Goal: Transaction & Acquisition: Purchase product/service

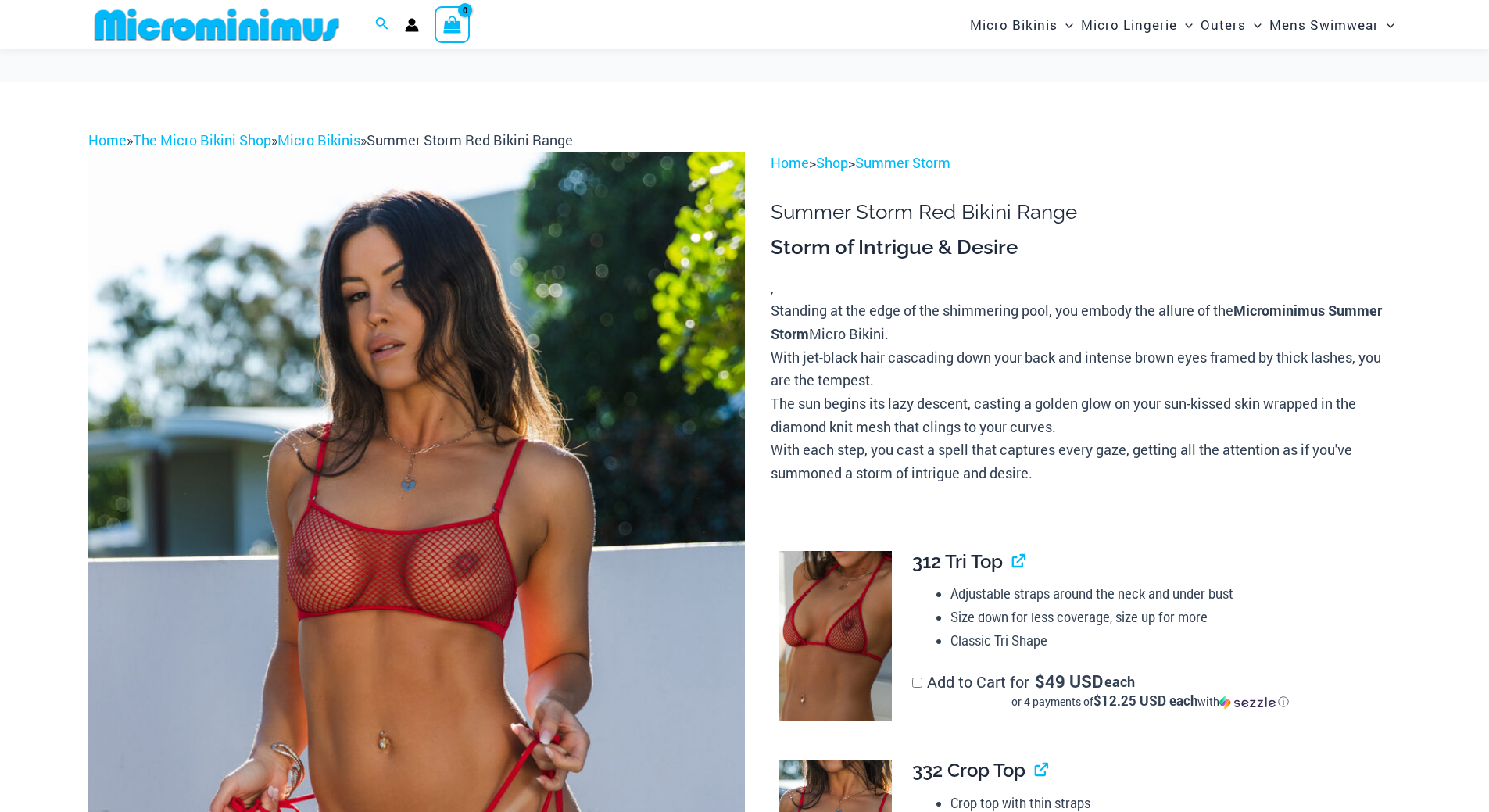
scroll to position [168, 0]
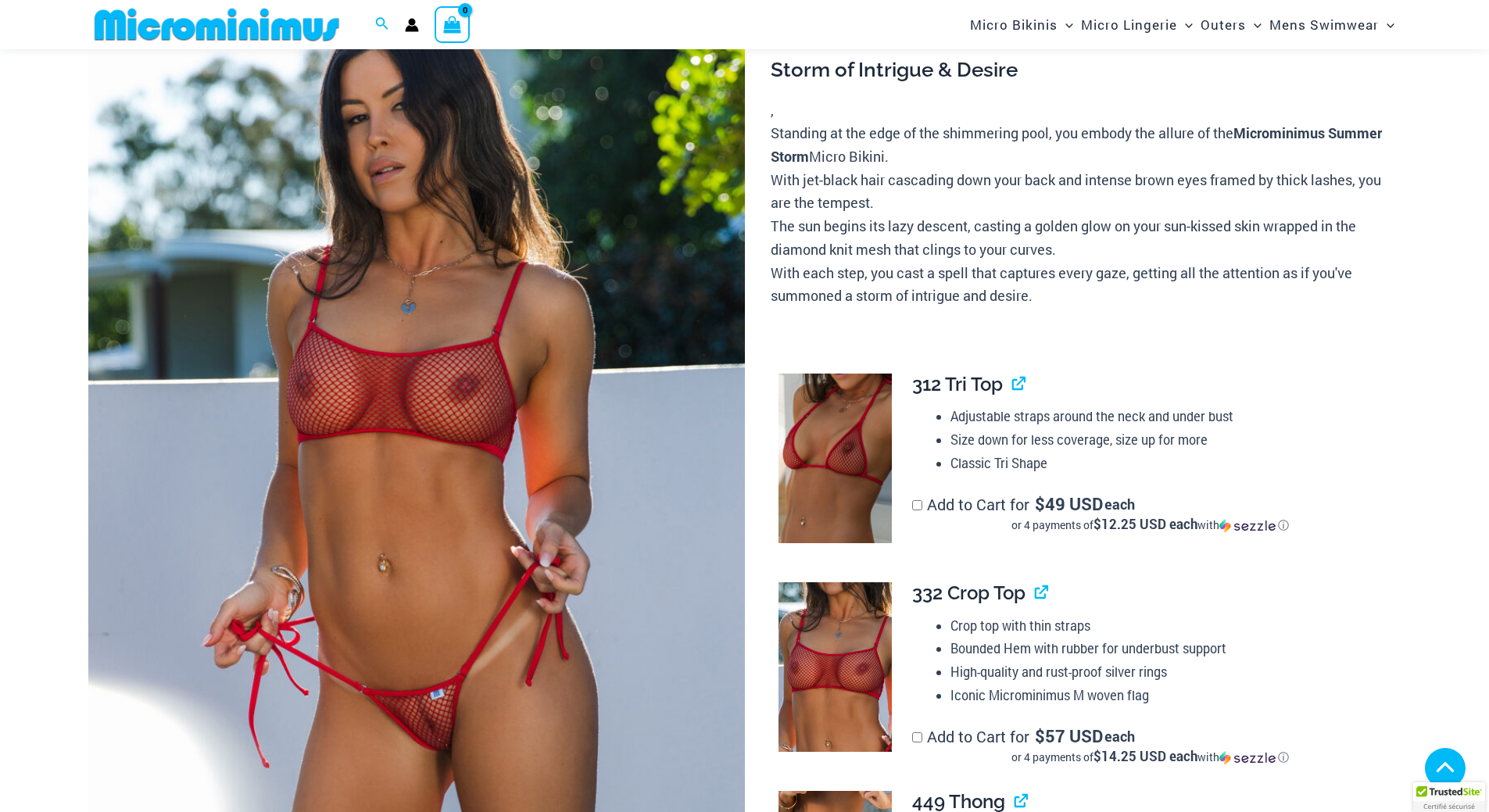
type input "**********"
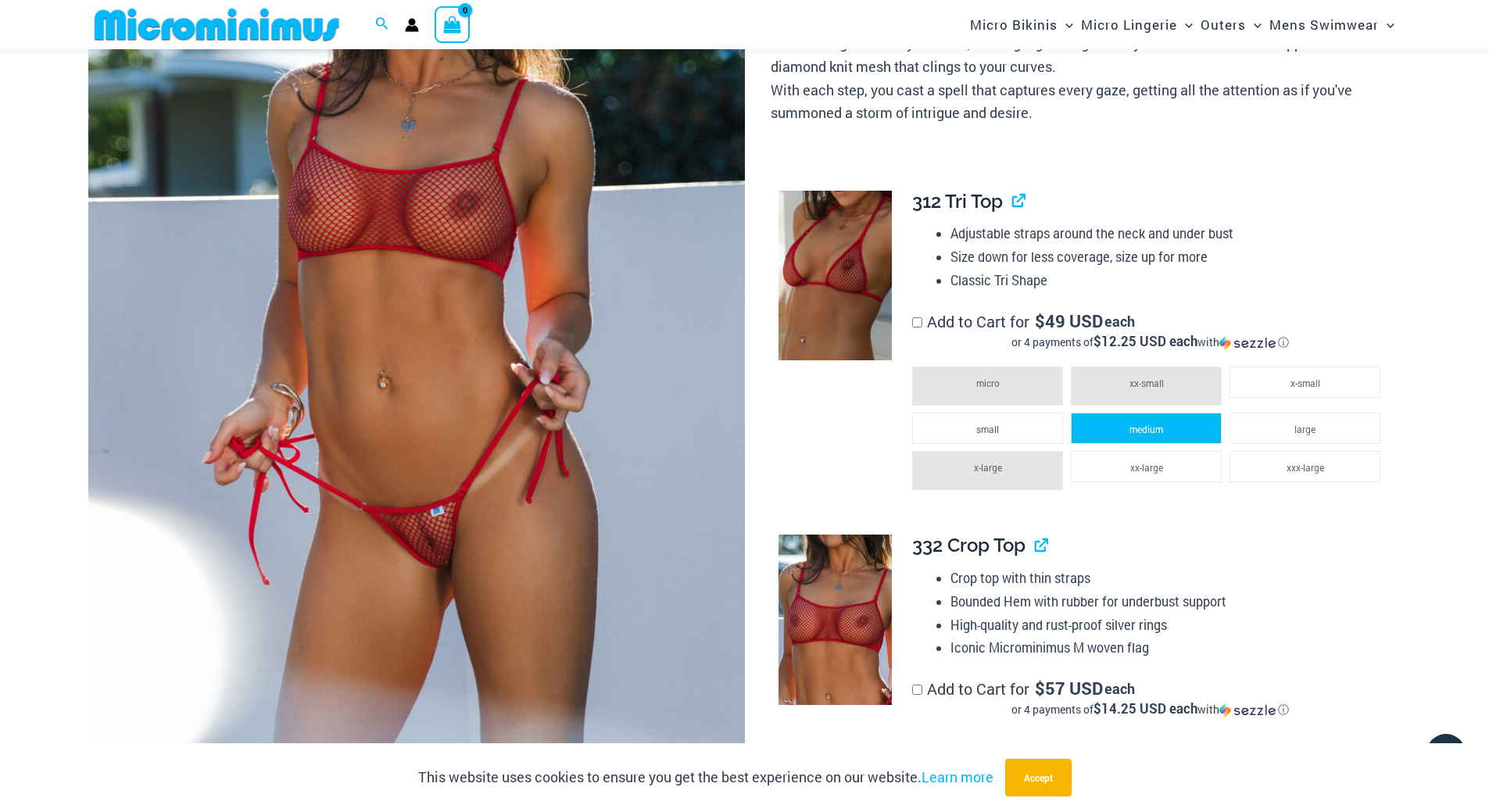
click at [1115, 426] on li "medium" at bounding box center [1145, 427] width 151 height 31
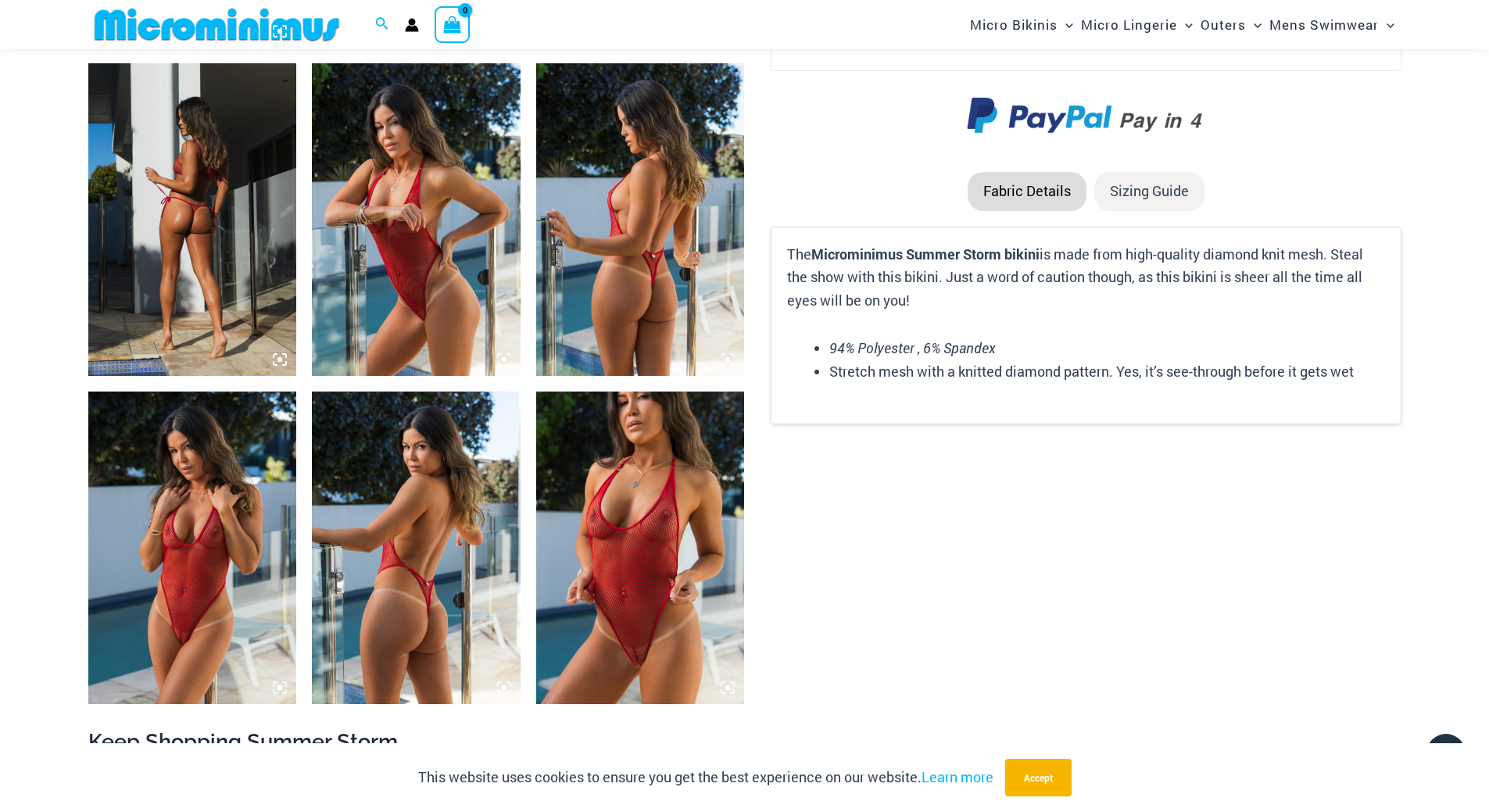
scroll to position [2173, 0]
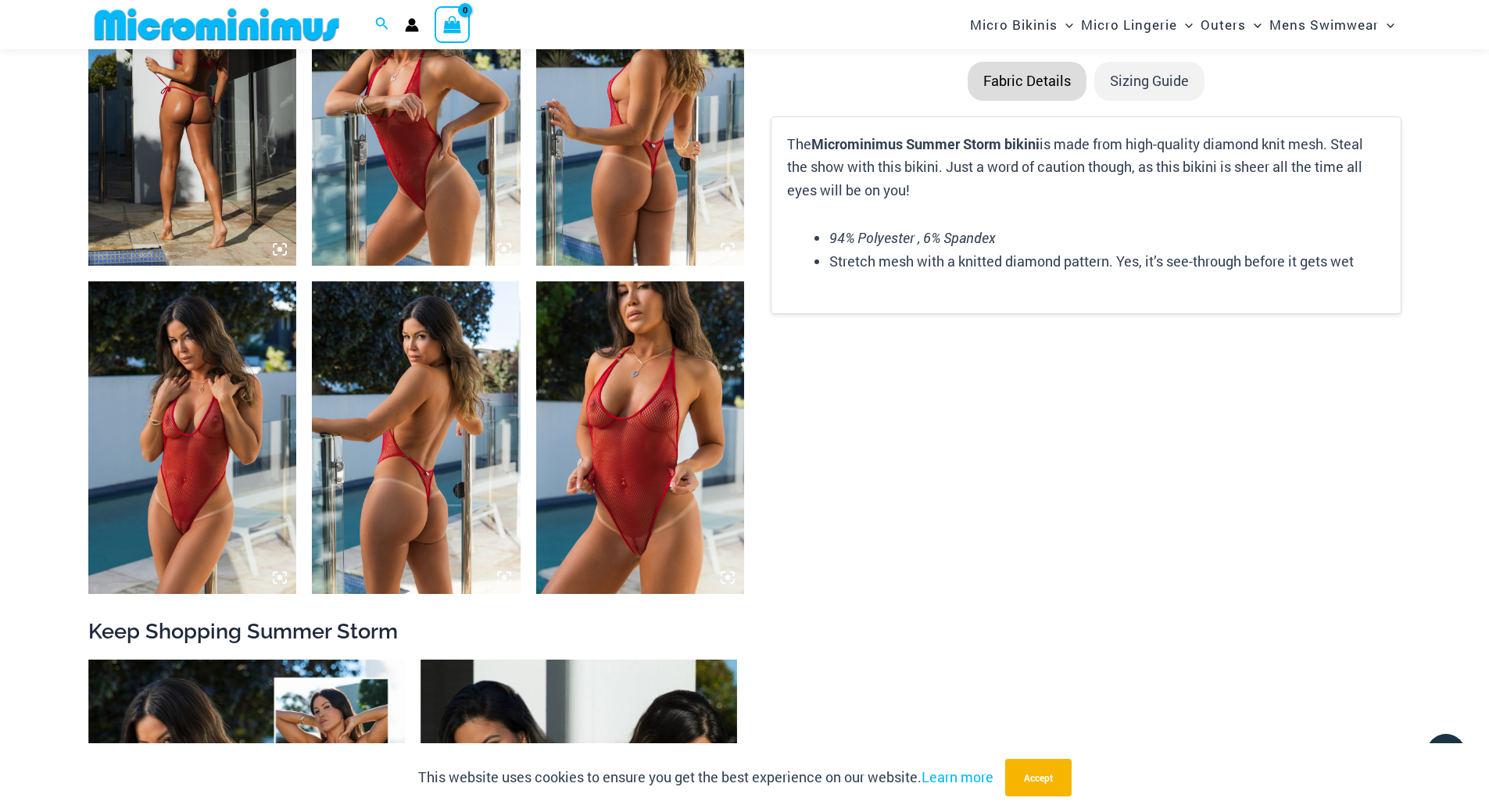
click at [624, 410] on img at bounding box center [641, 437] width 209 height 312
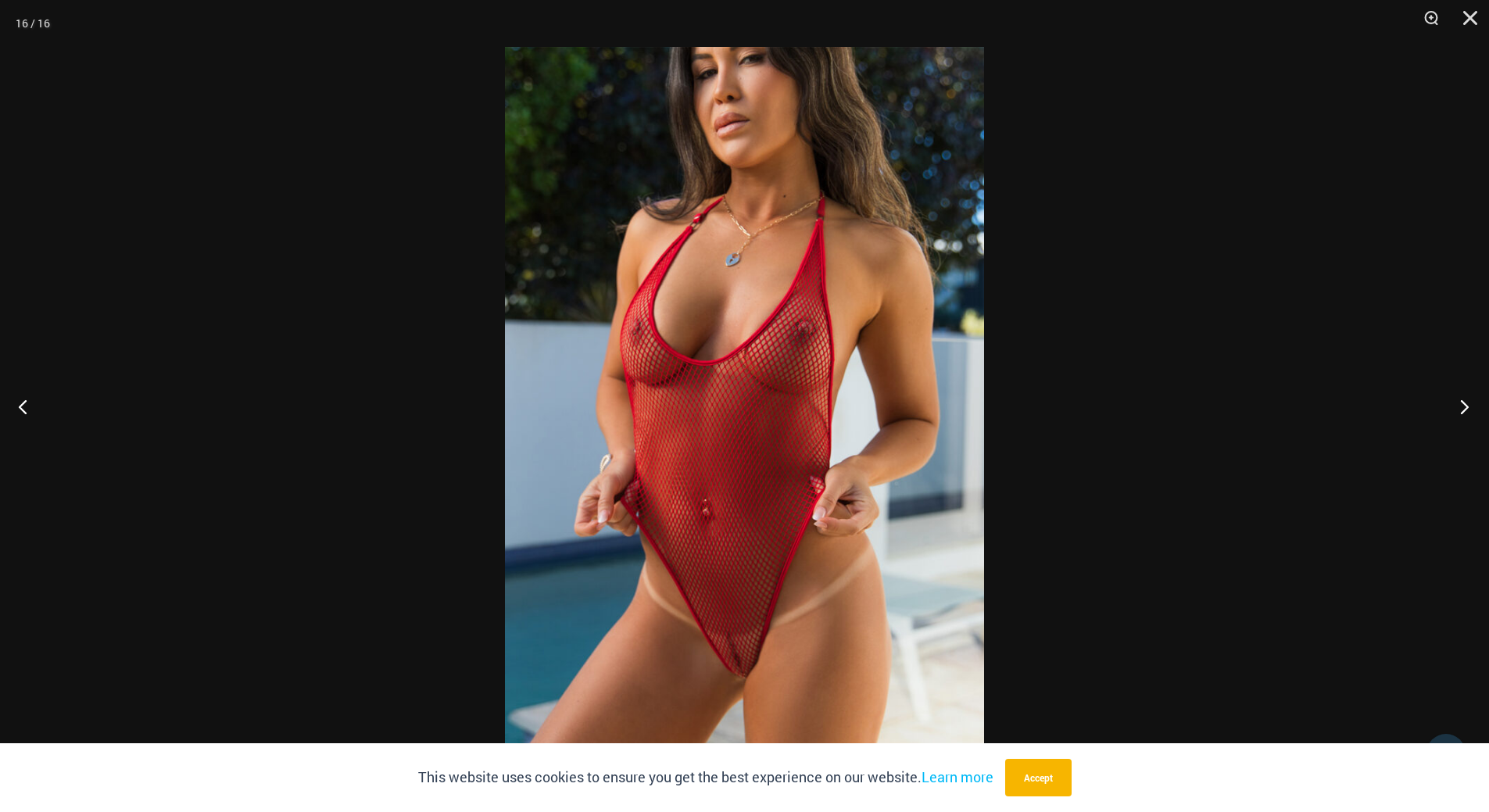
click at [1457, 410] on button "Next" at bounding box center [1460, 406] width 59 height 79
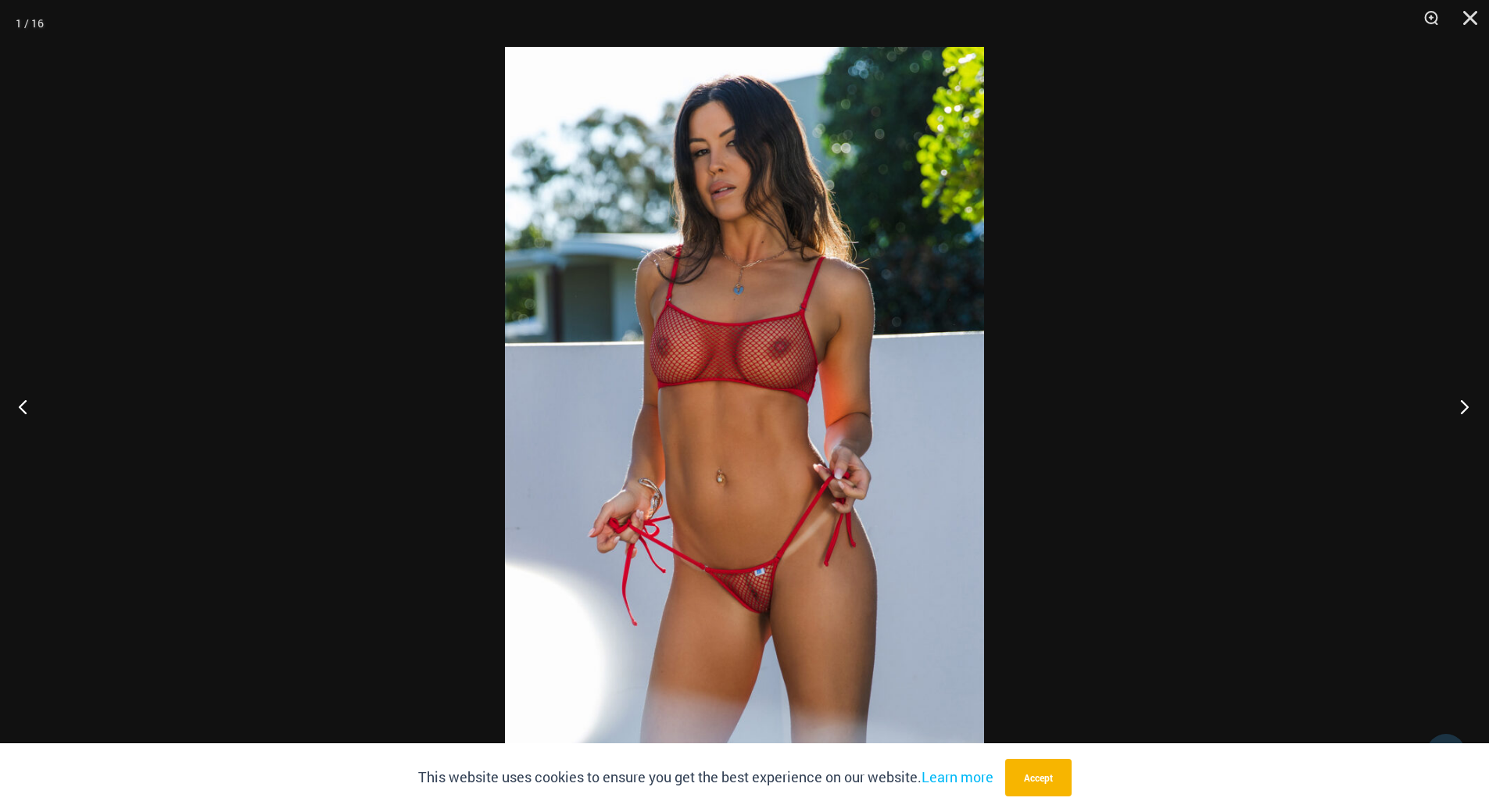
click at [1457, 410] on button "Next" at bounding box center [1460, 406] width 59 height 79
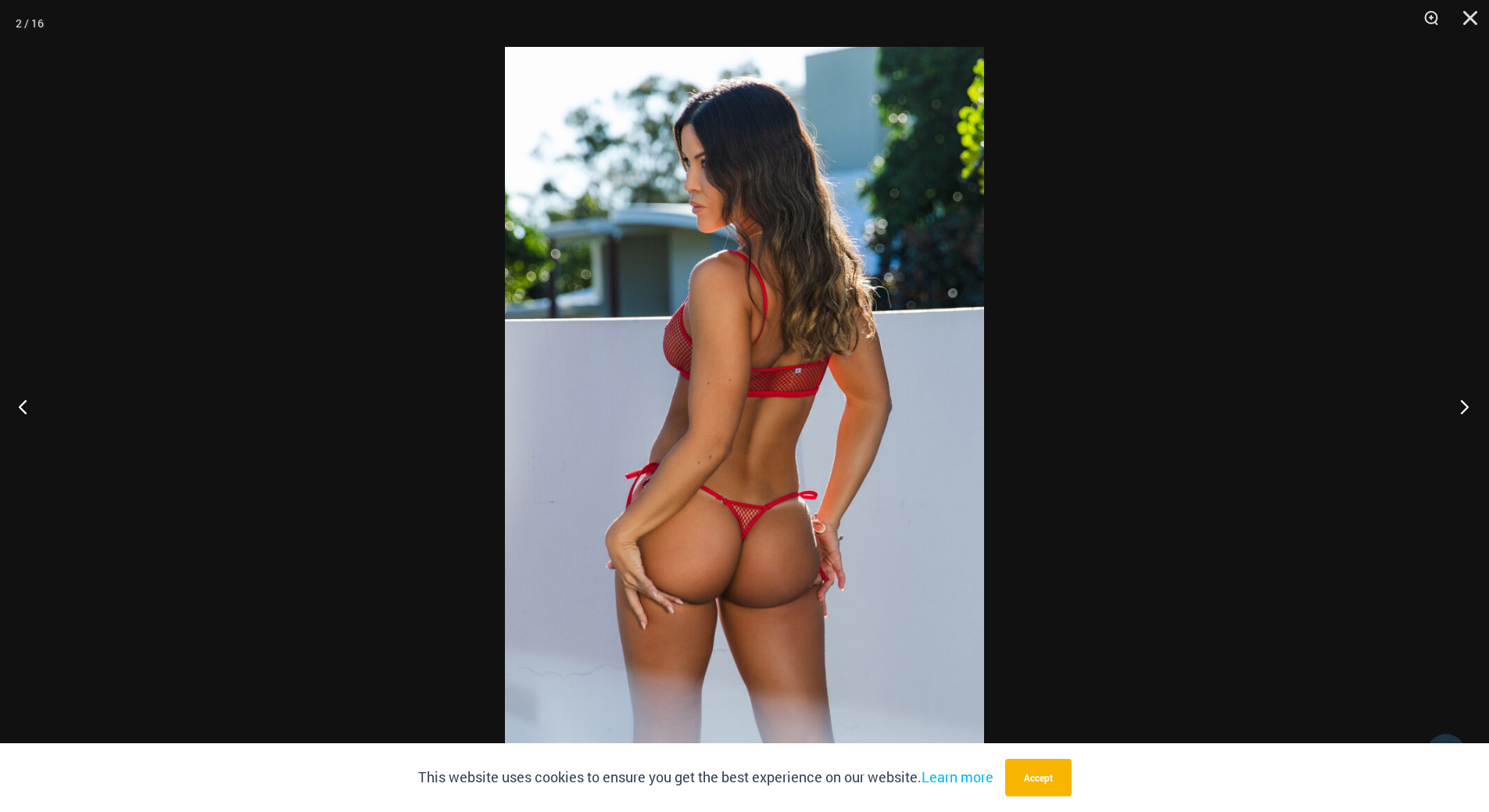
click at [1457, 410] on button "Next" at bounding box center [1460, 406] width 59 height 79
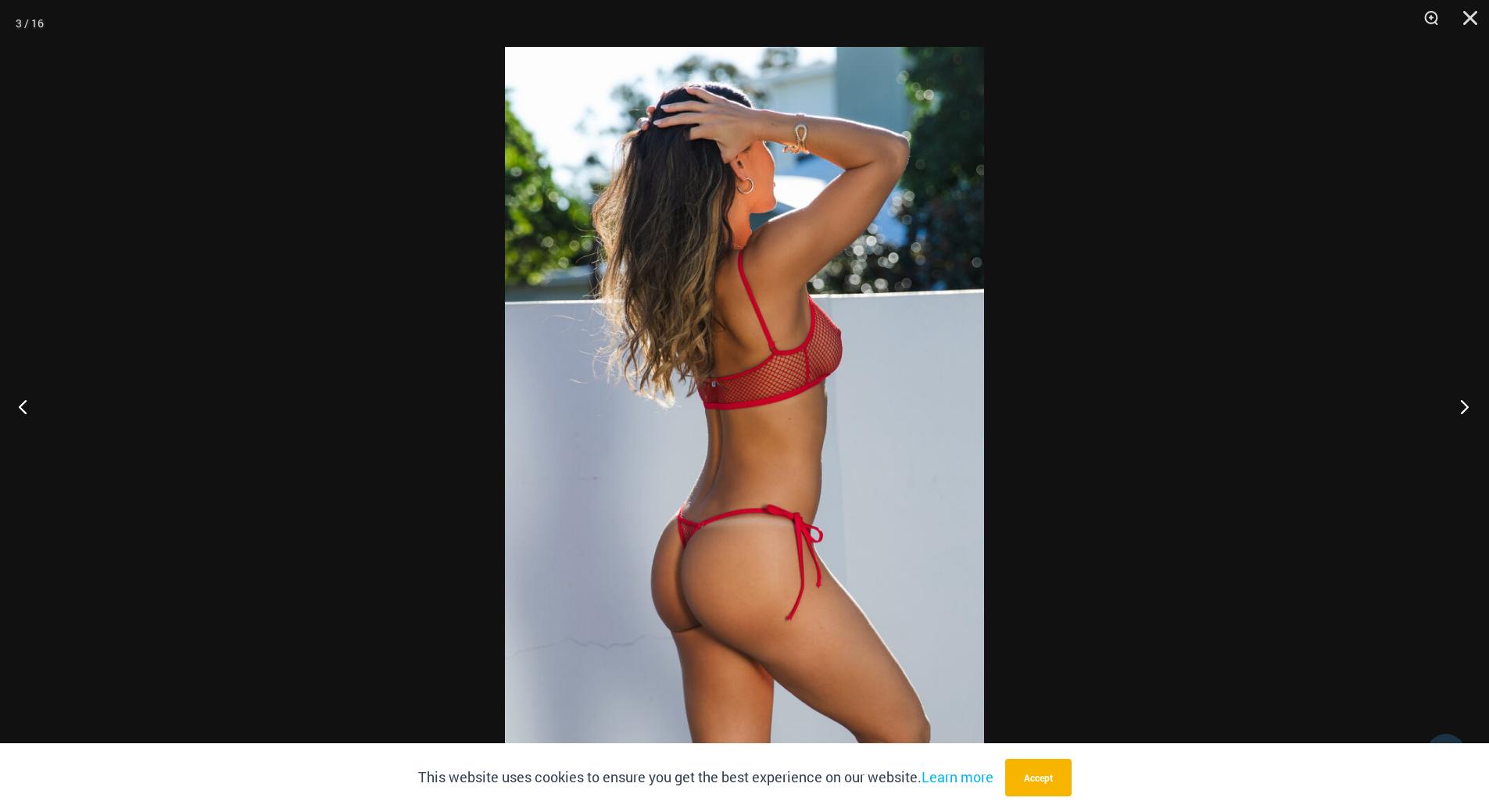
click at [1457, 410] on button "Next" at bounding box center [1460, 406] width 59 height 79
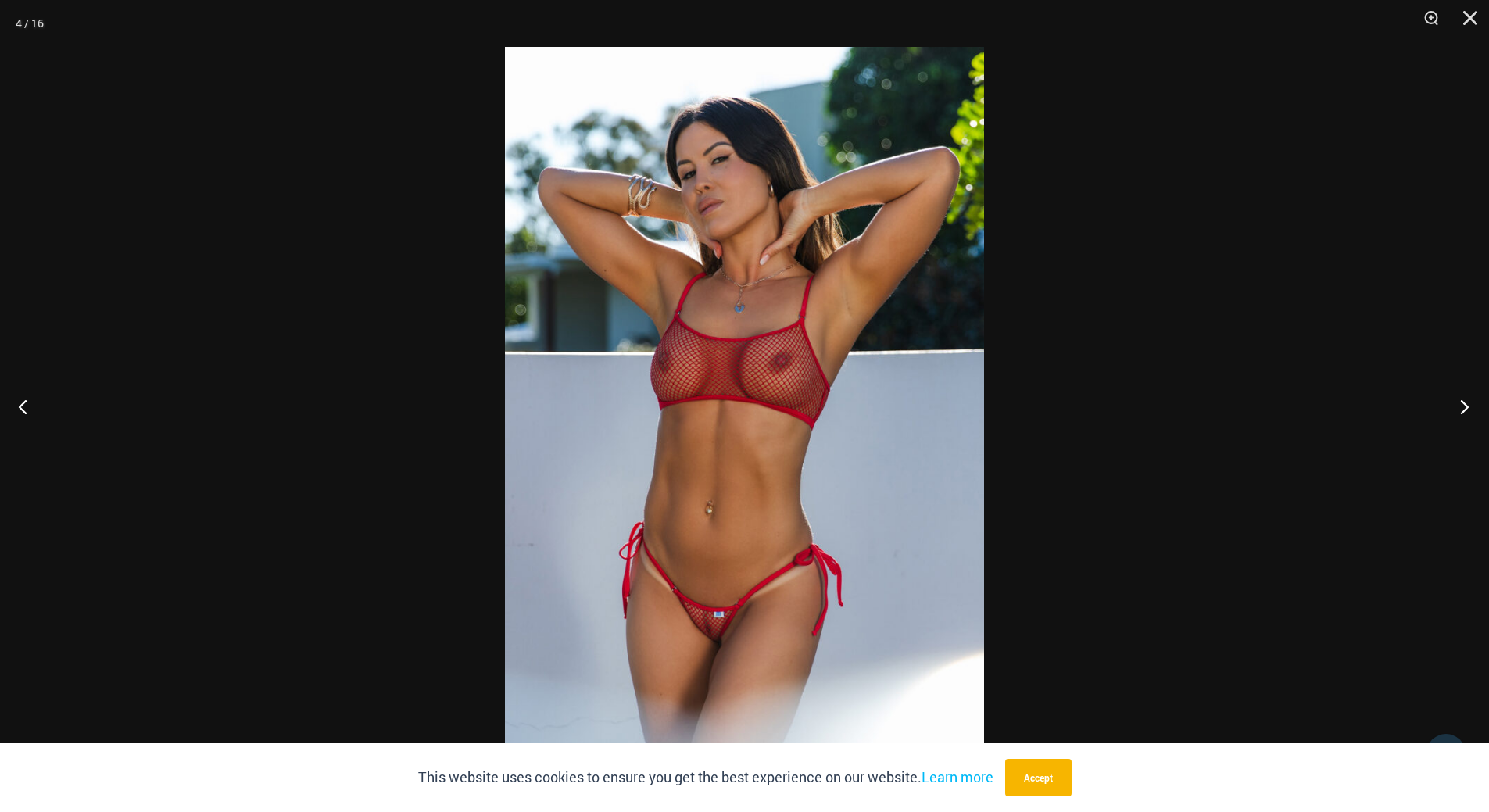
click at [1457, 410] on button "Next" at bounding box center [1460, 406] width 59 height 79
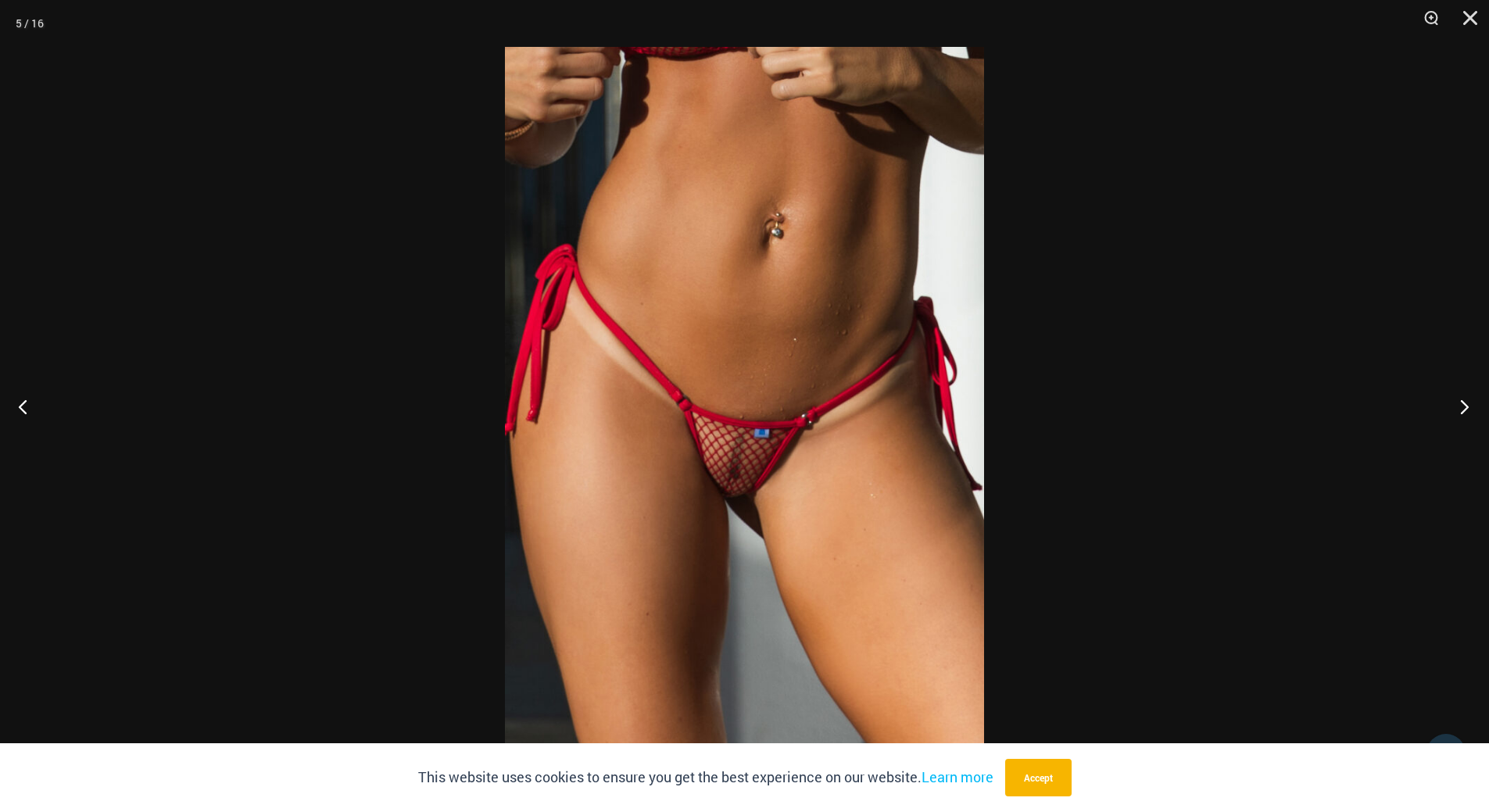
click at [1457, 410] on button "Next" at bounding box center [1460, 406] width 59 height 79
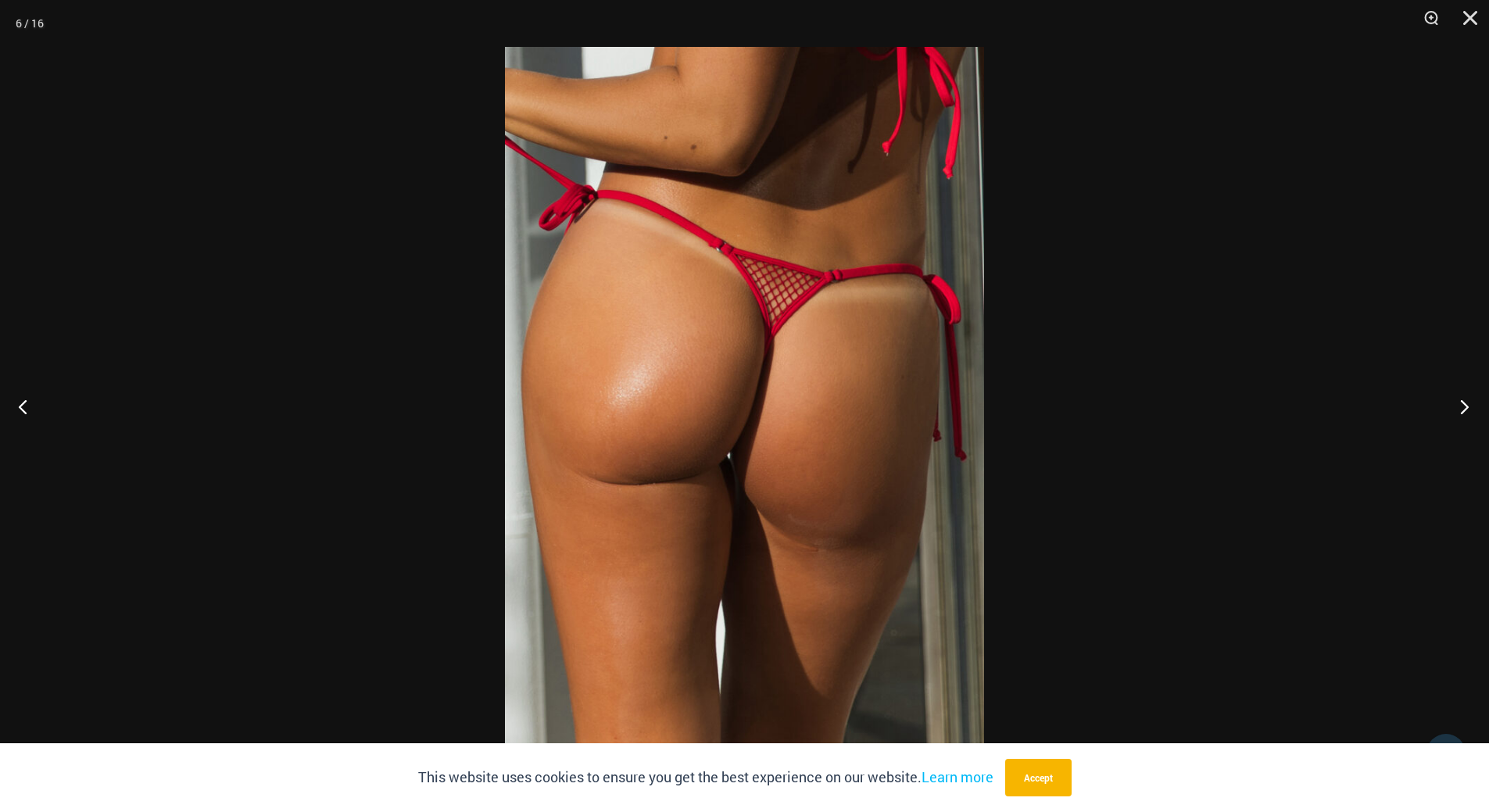
click at [1457, 410] on button "Next" at bounding box center [1460, 406] width 59 height 79
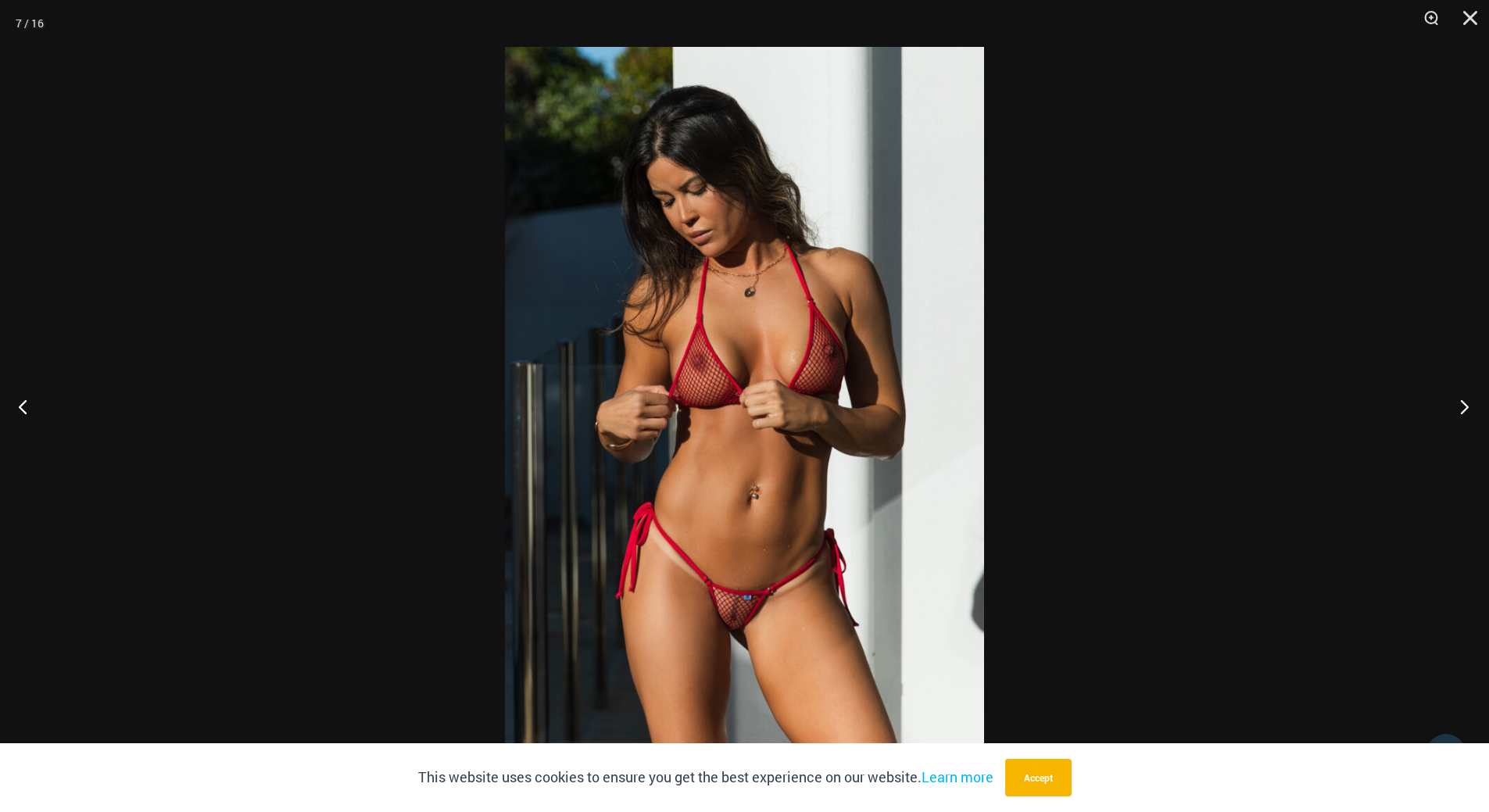
click at [1457, 410] on button "Next" at bounding box center [1460, 406] width 59 height 79
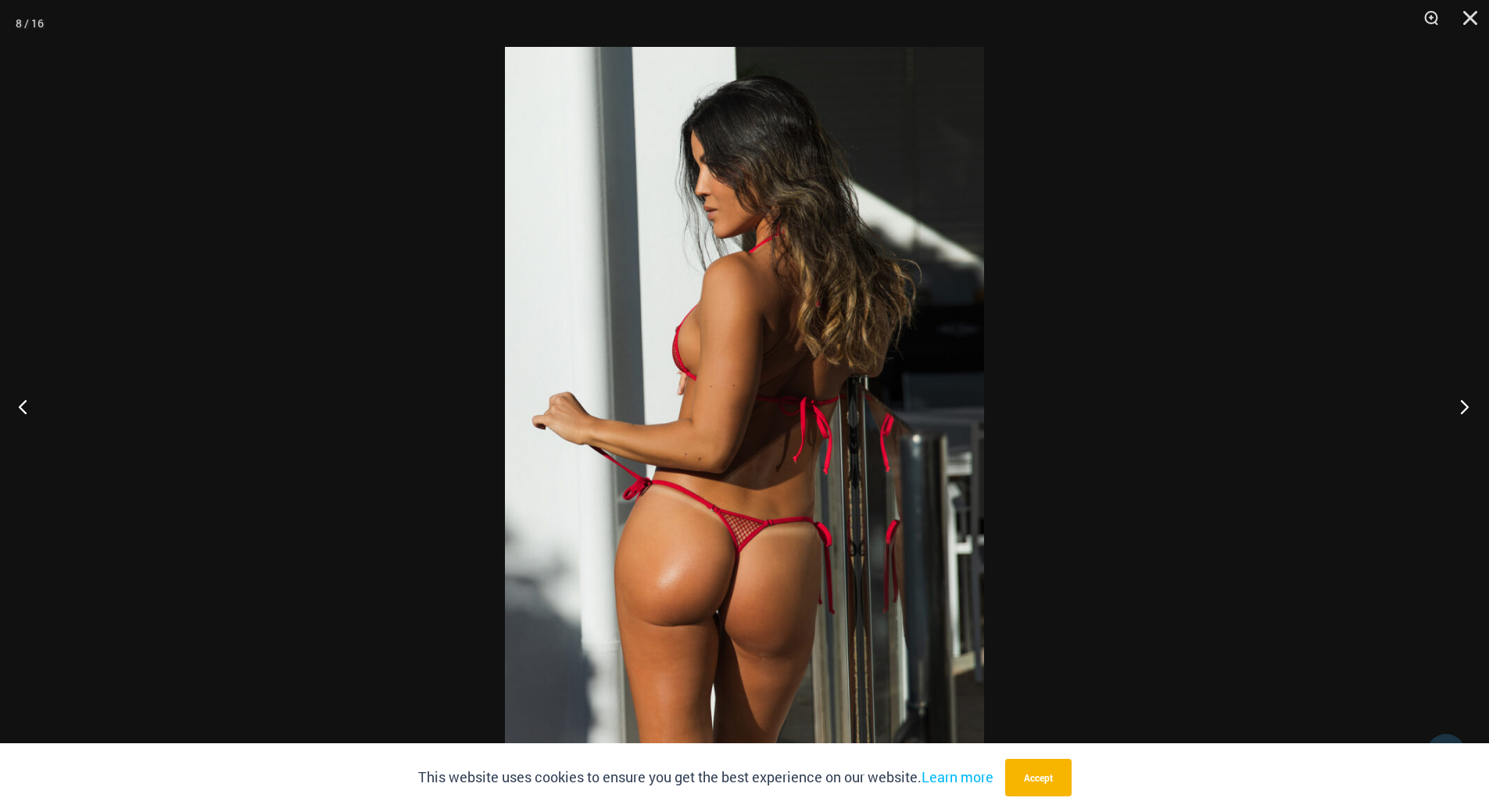
click at [1457, 410] on button "Next" at bounding box center [1460, 406] width 59 height 79
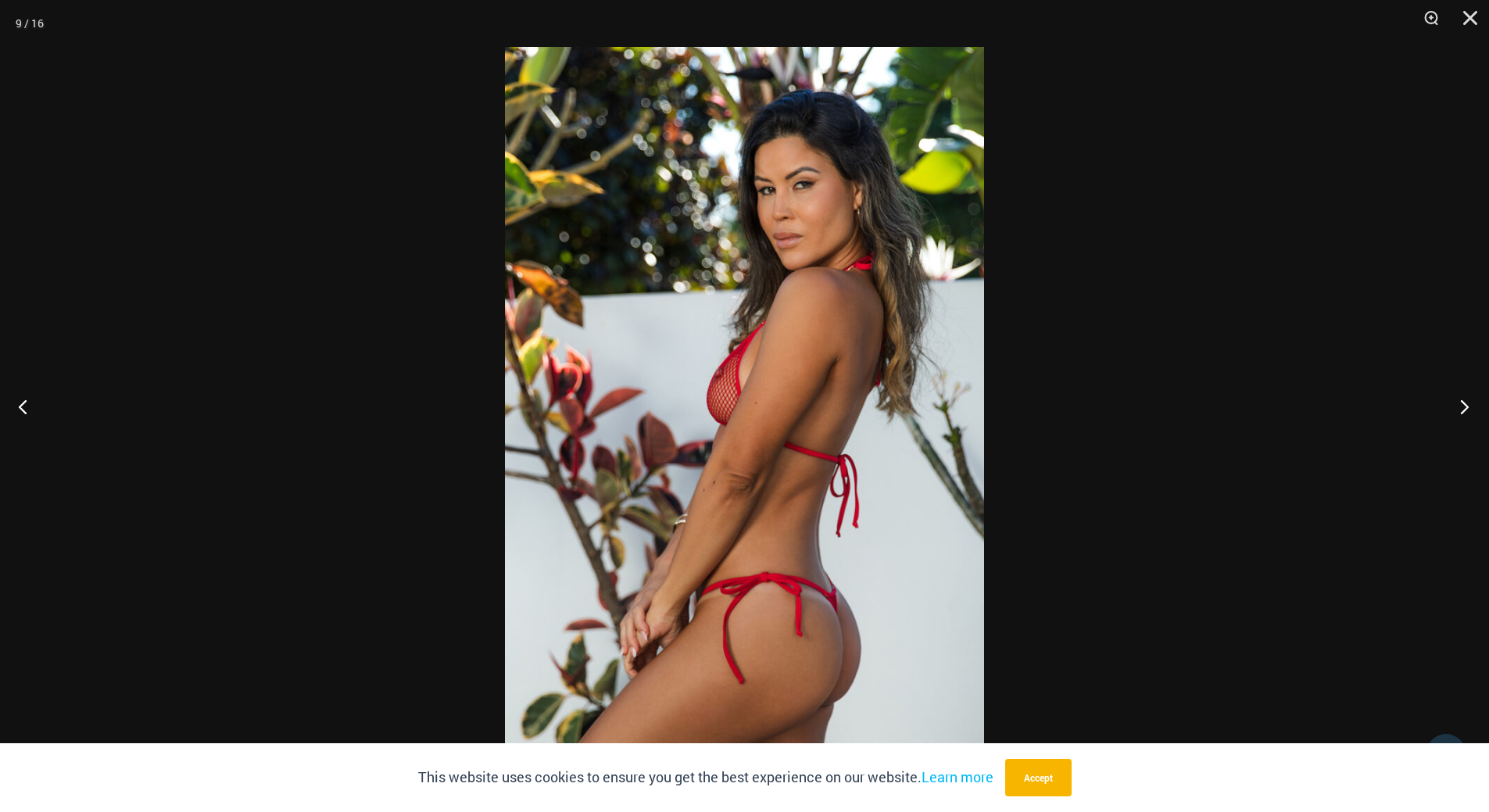
click at [1457, 410] on button "Next" at bounding box center [1460, 406] width 59 height 79
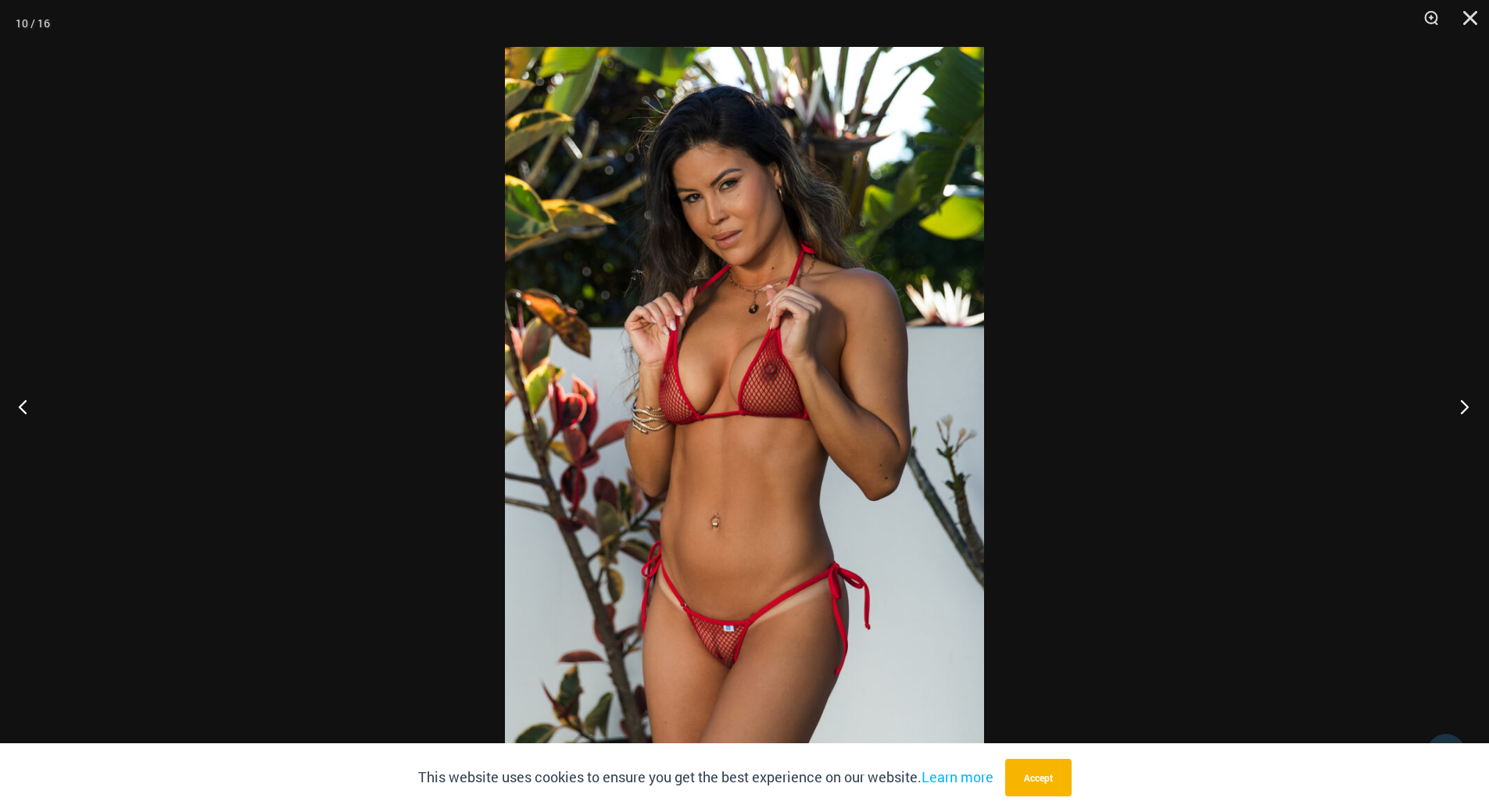
click at [1457, 410] on button "Next" at bounding box center [1460, 406] width 59 height 79
